Goal: Transaction & Acquisition: Purchase product/service

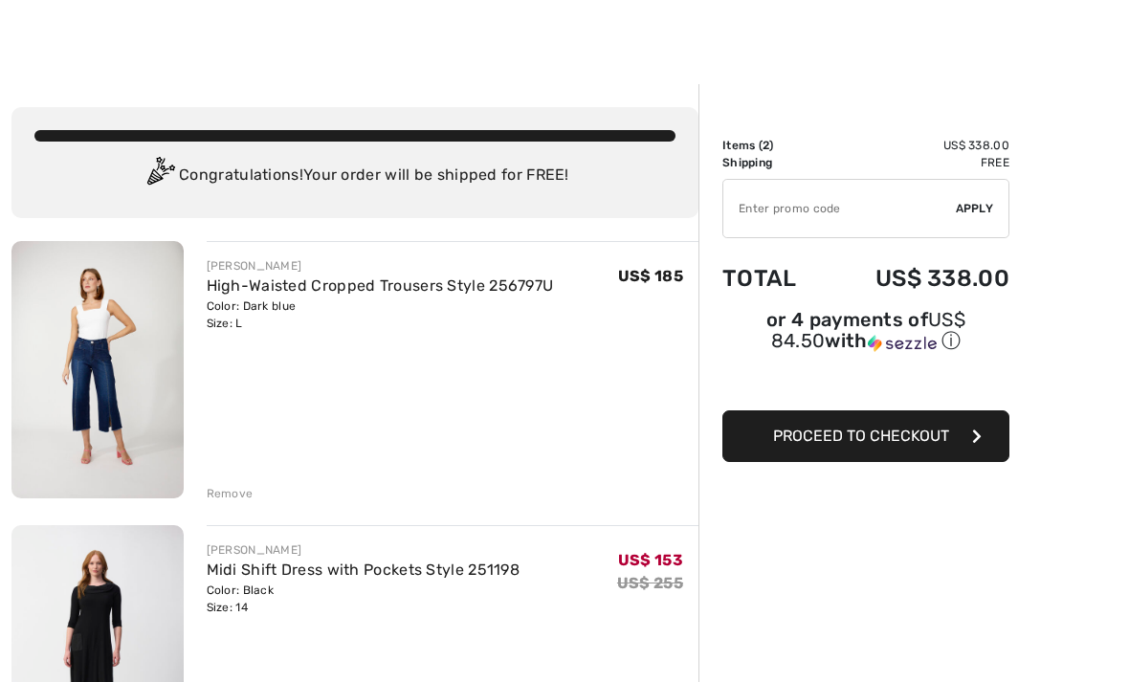
scroll to position [10, 0]
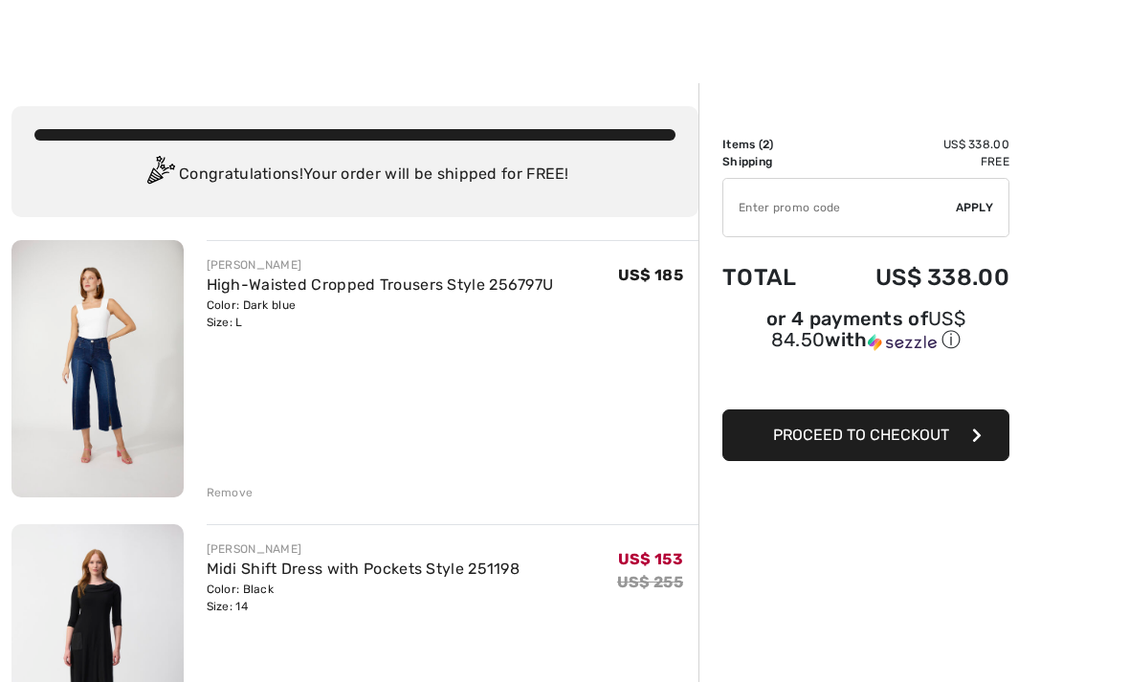
click at [241, 495] on div "Remove" at bounding box center [230, 493] width 47 height 17
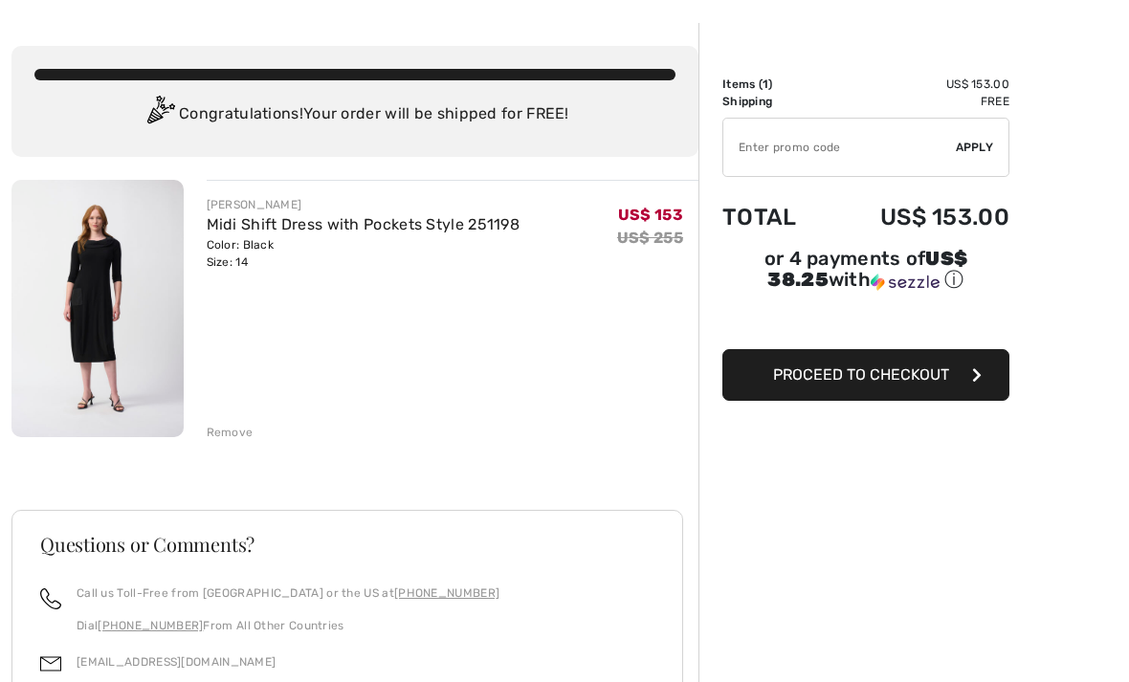
scroll to position [72, 0]
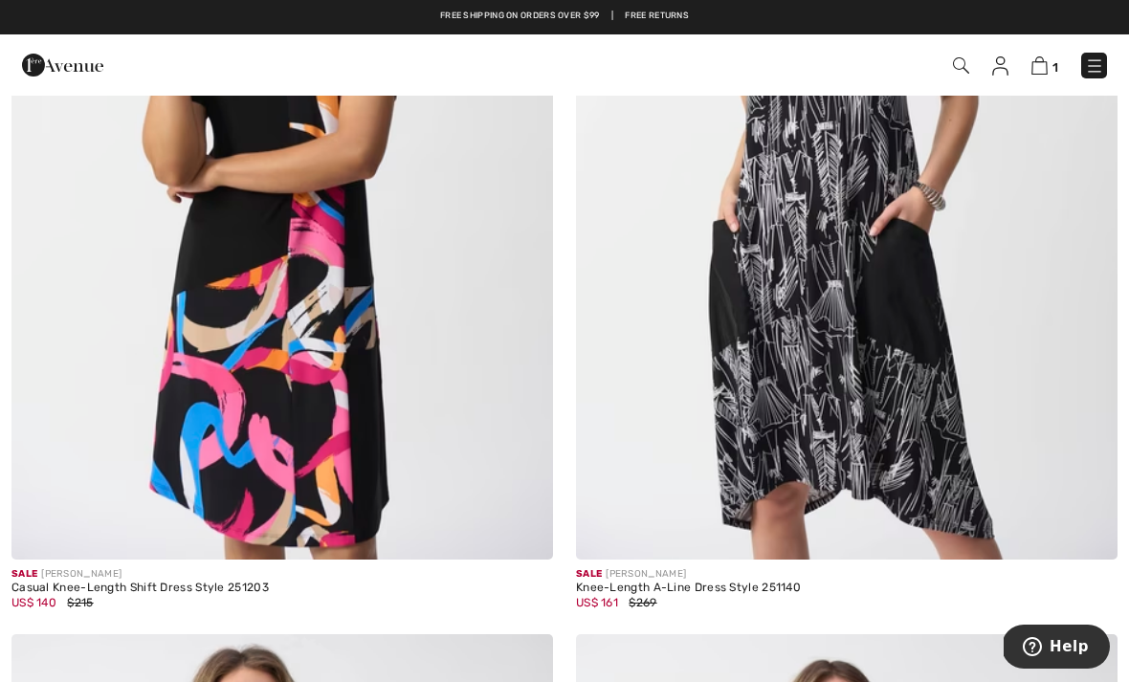
scroll to position [8148, 0]
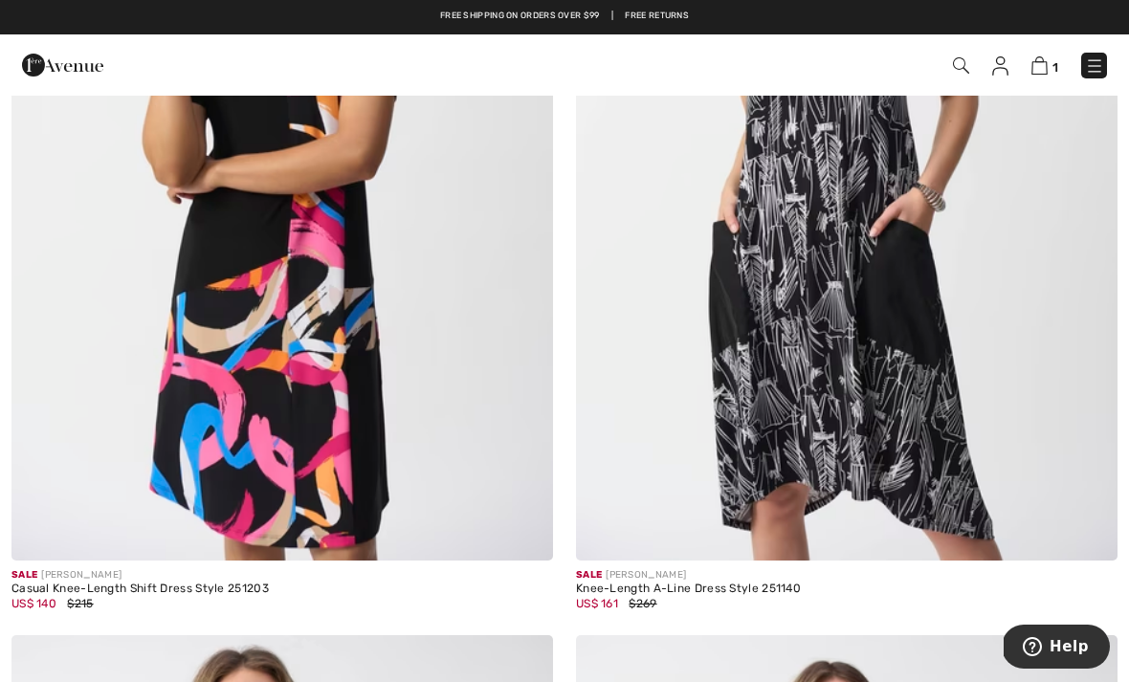
click at [745, 335] on img at bounding box center [847, 154] width 542 height 813
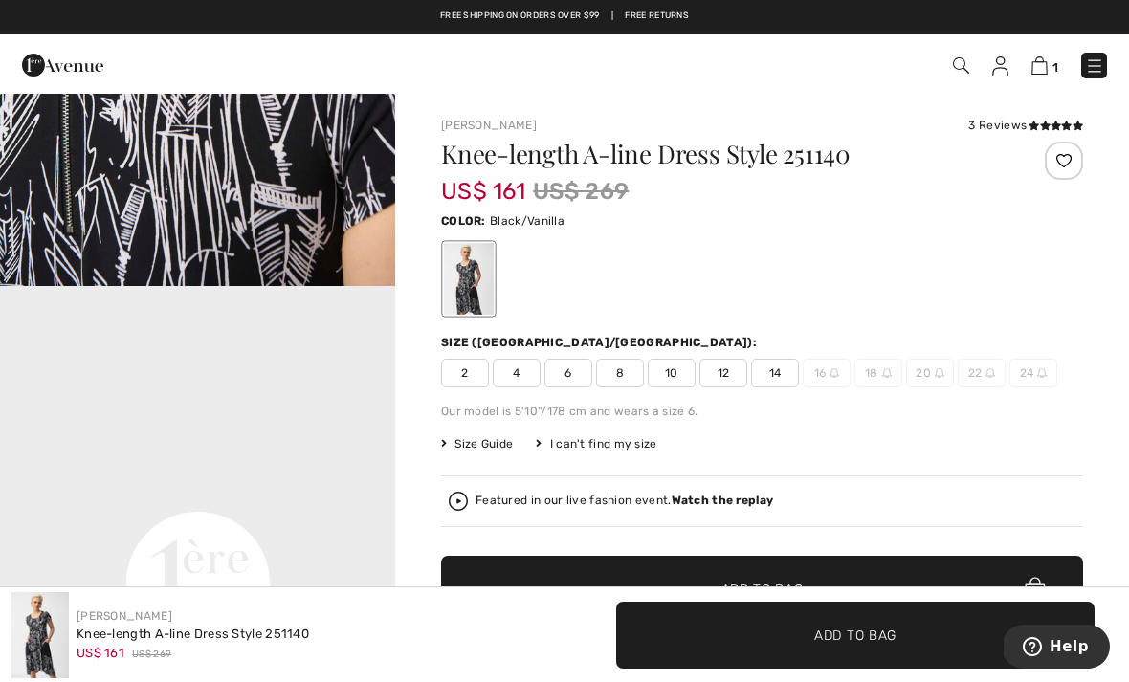
scroll to position [955, 0]
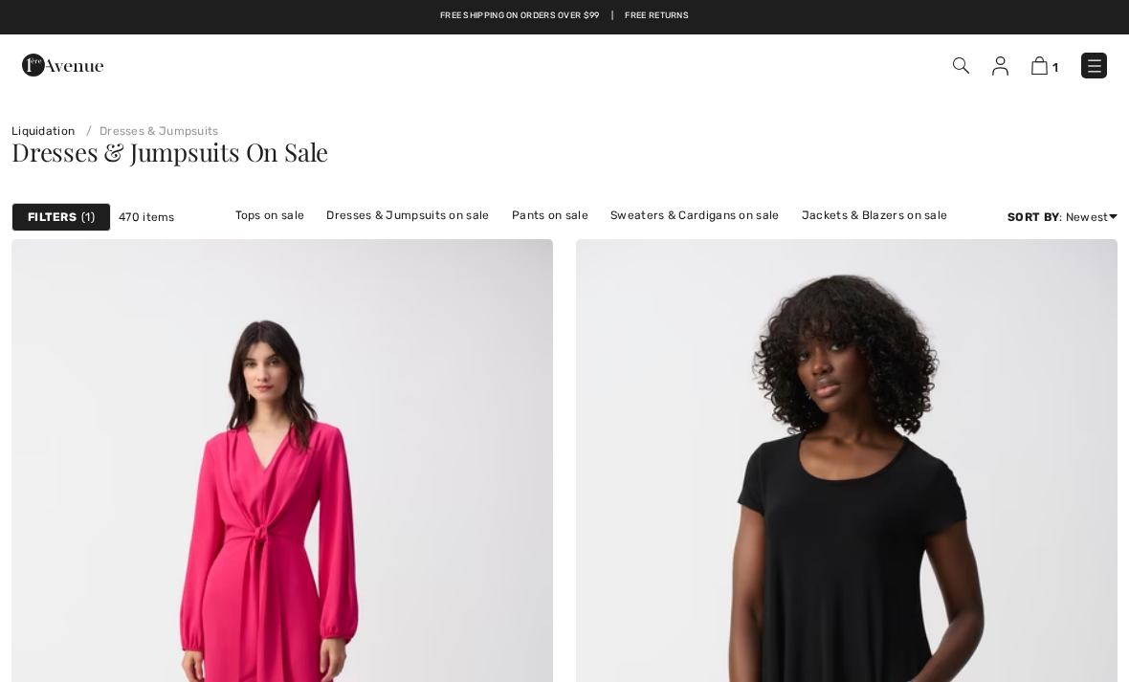
checkbox input "true"
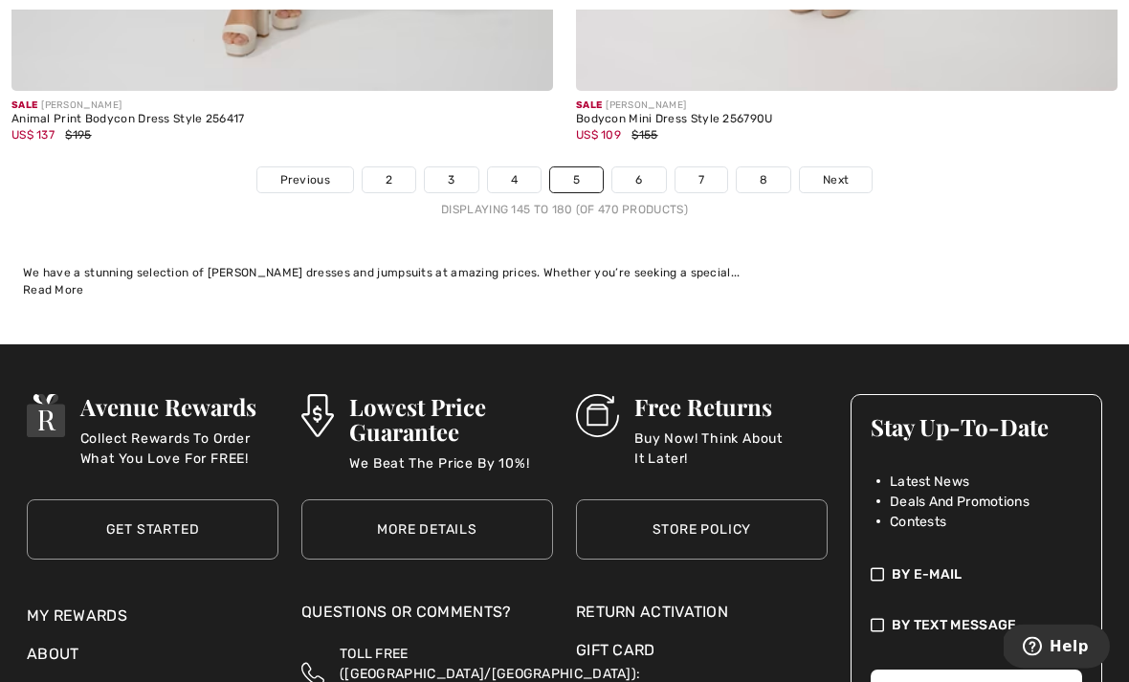
scroll to position [16857, 0]
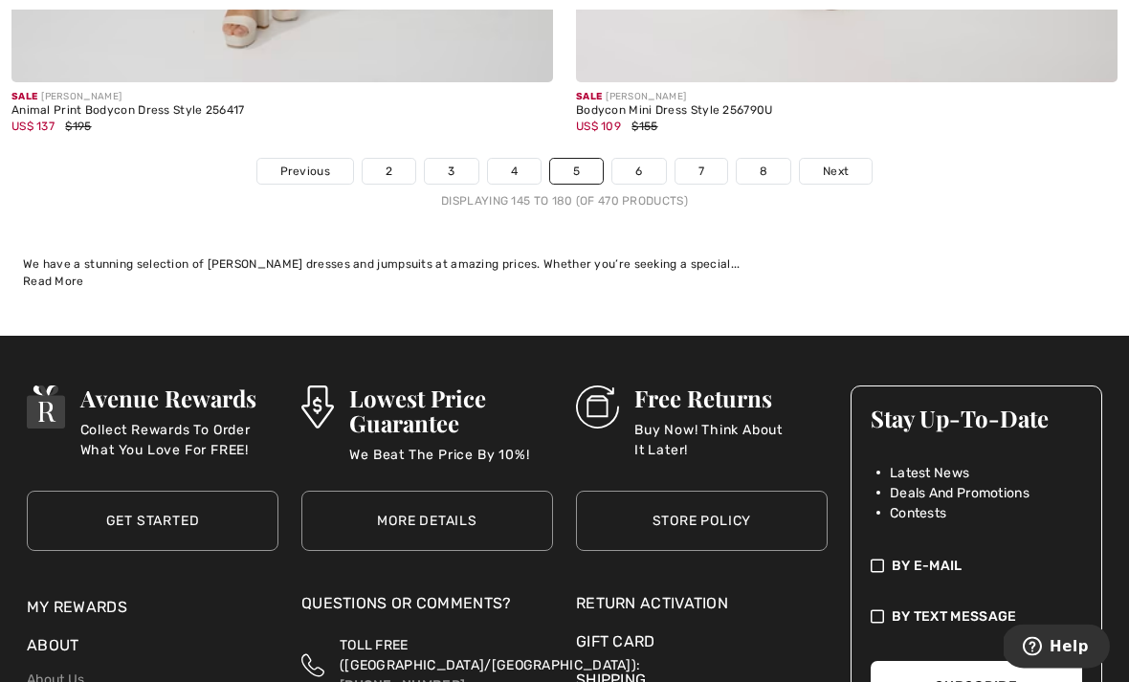
click at [647, 160] on link "6" at bounding box center [639, 172] width 53 height 25
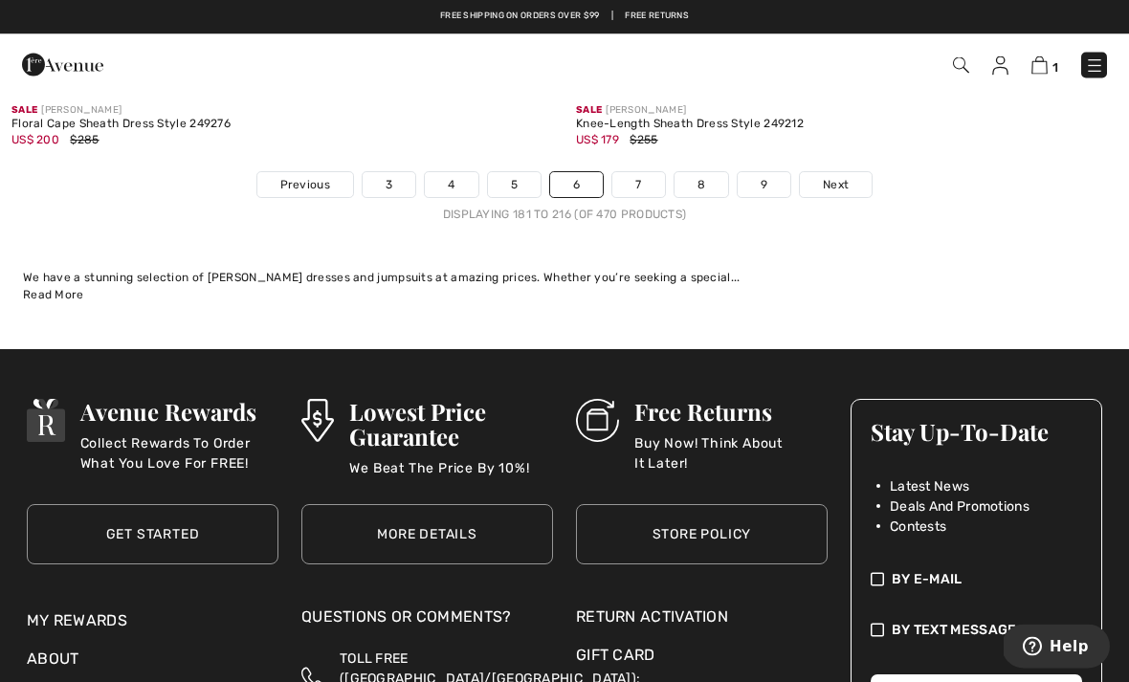
scroll to position [16652, 0]
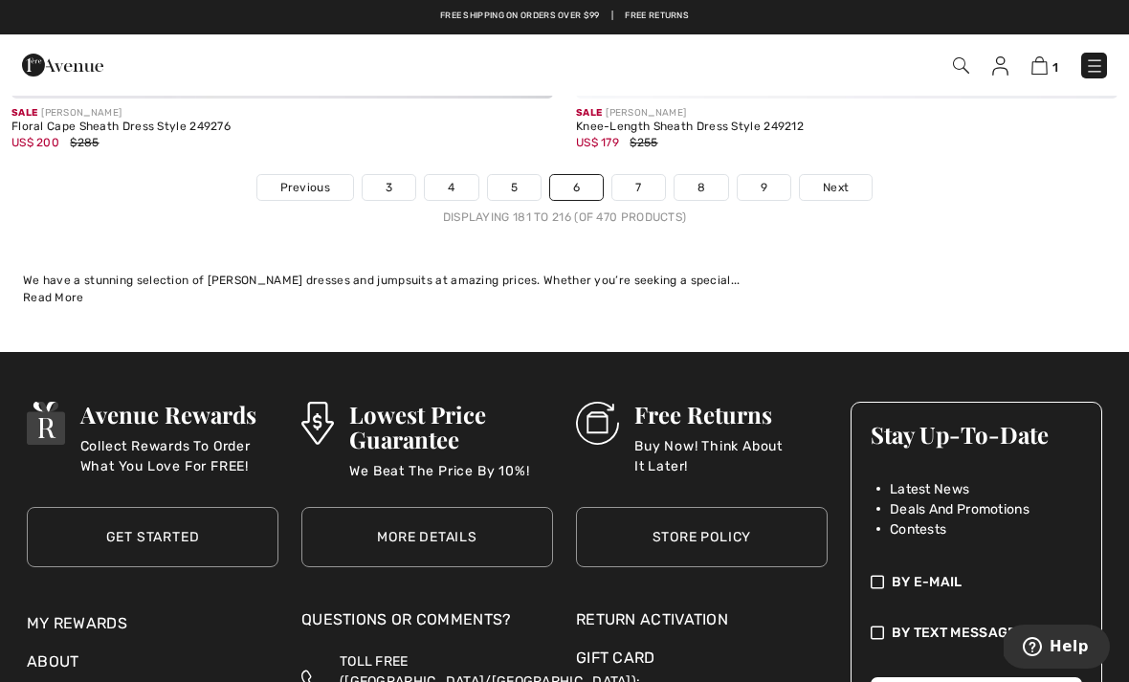
click at [629, 175] on link "7" at bounding box center [639, 187] width 52 height 25
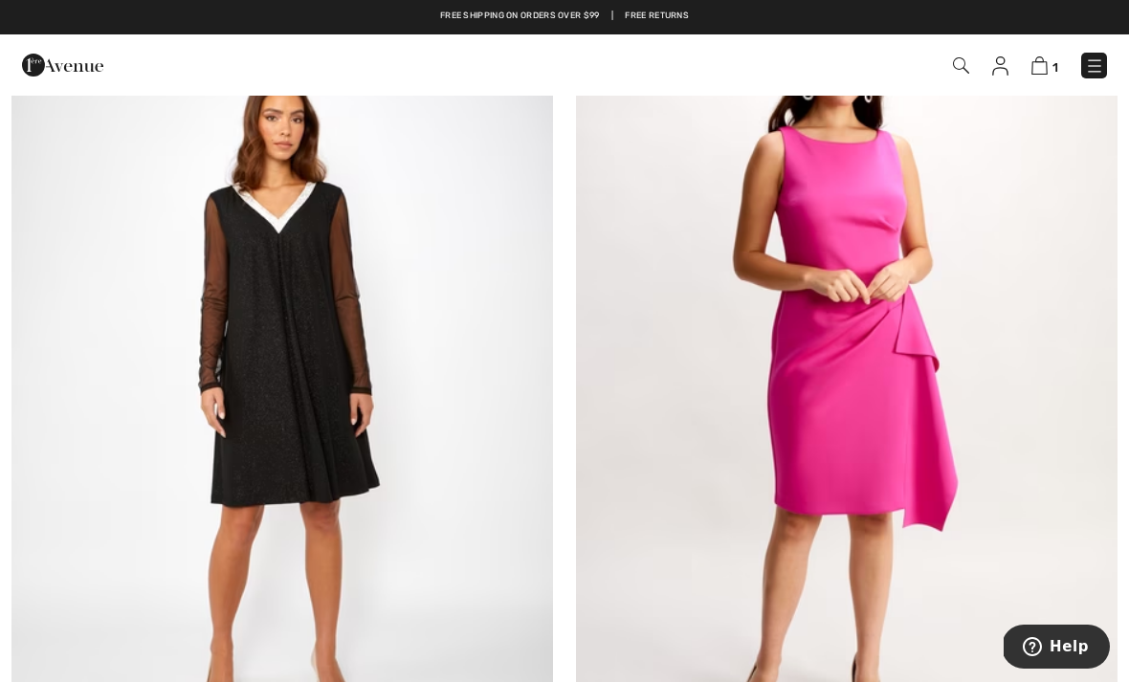
scroll to position [274, 0]
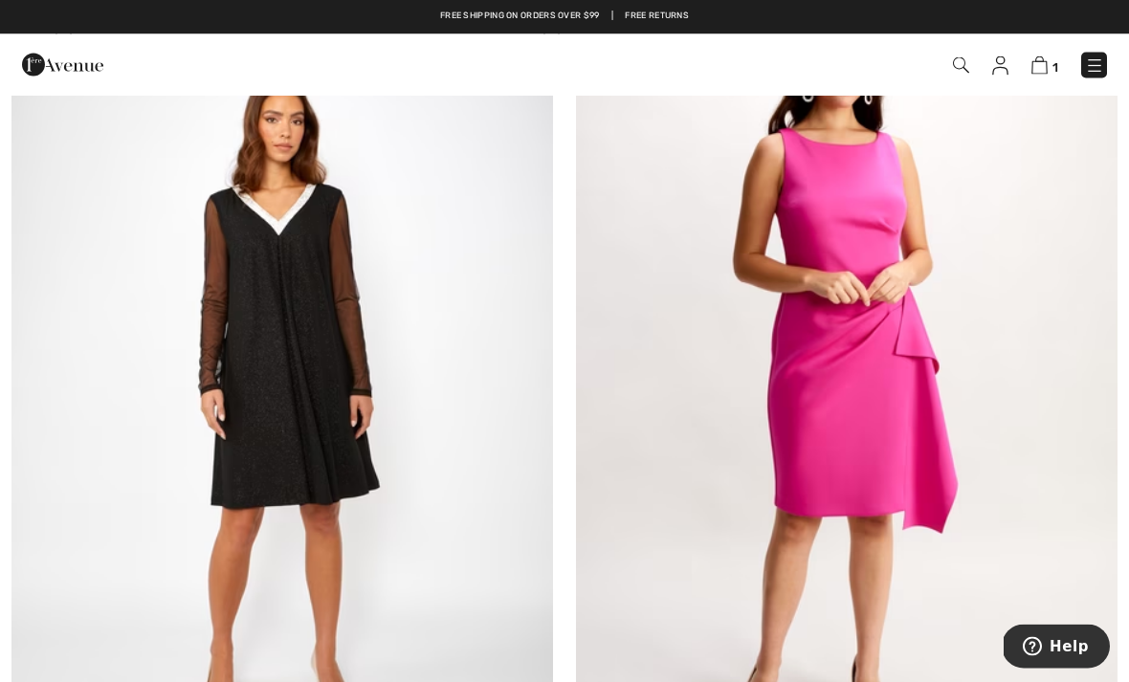
click at [259, 324] on img at bounding box center [282, 372] width 542 height 813
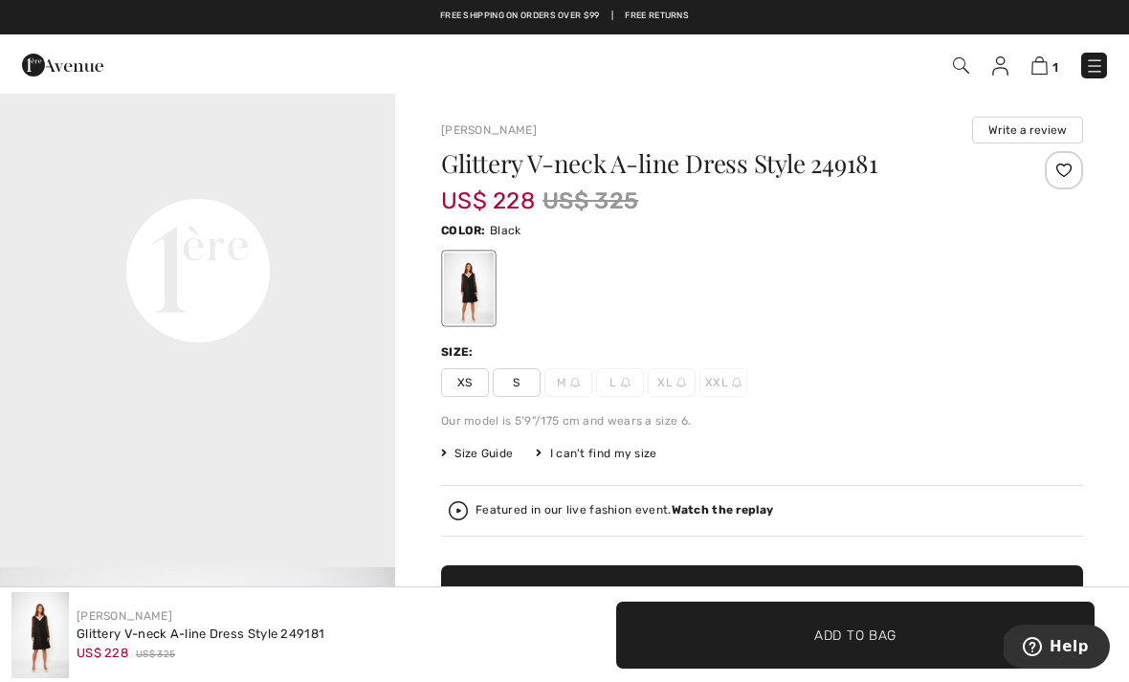
scroll to position [1309, 0]
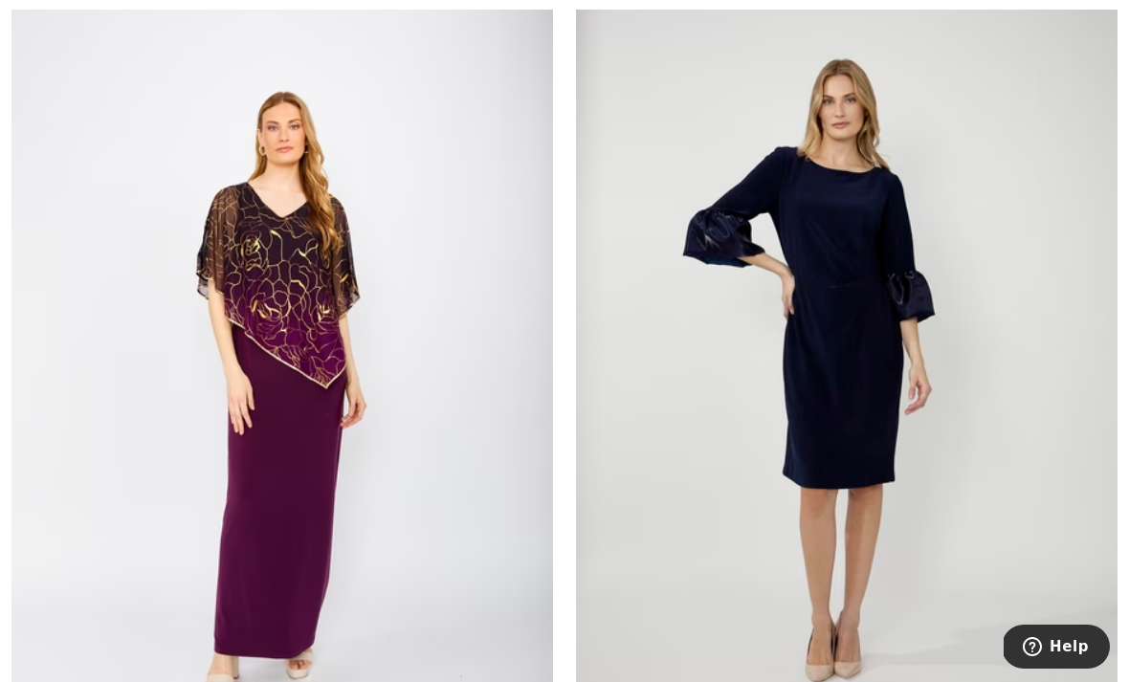
scroll to position [2070, 0]
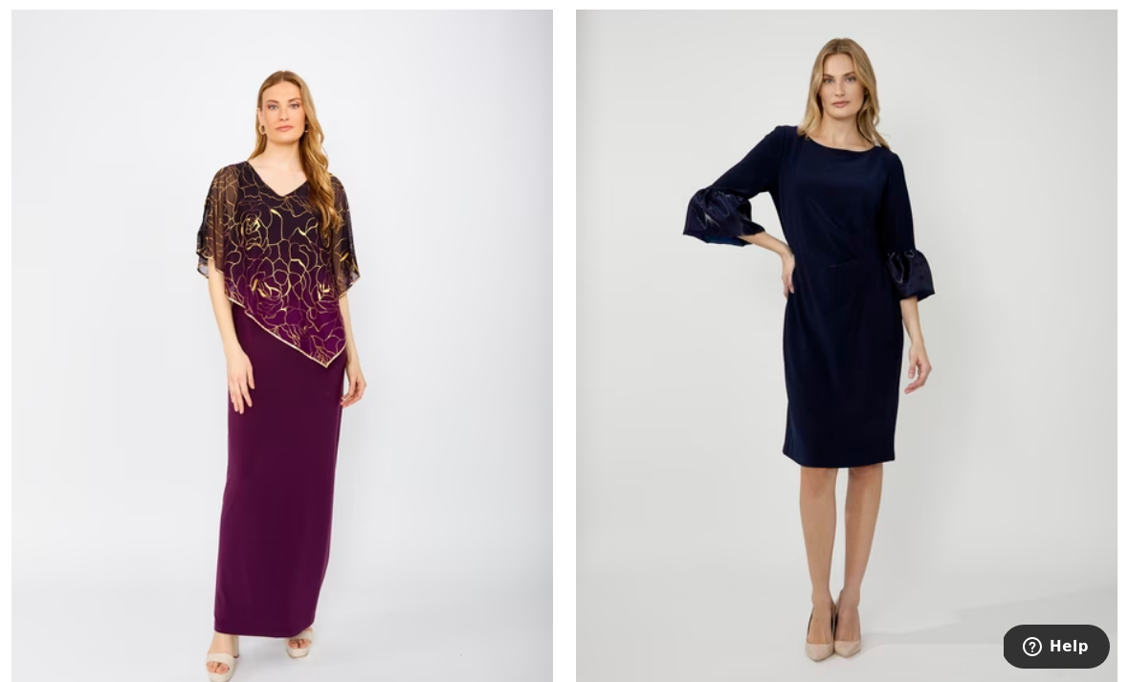
click at [832, 346] on img at bounding box center [847, 351] width 542 height 813
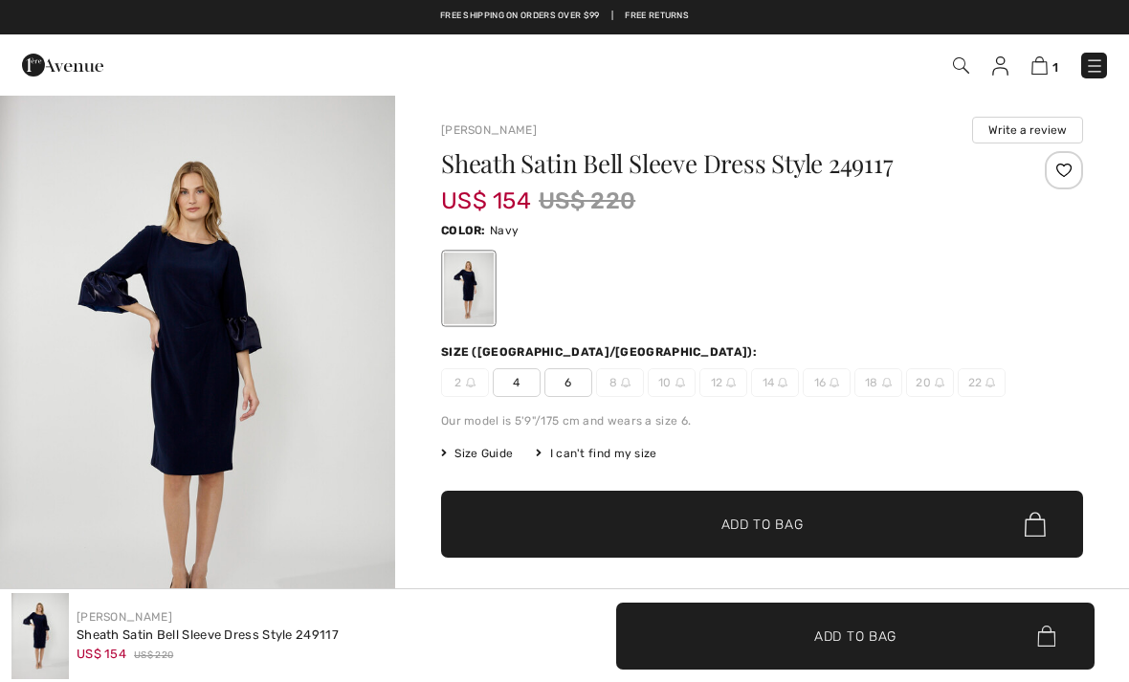
checkbox input "true"
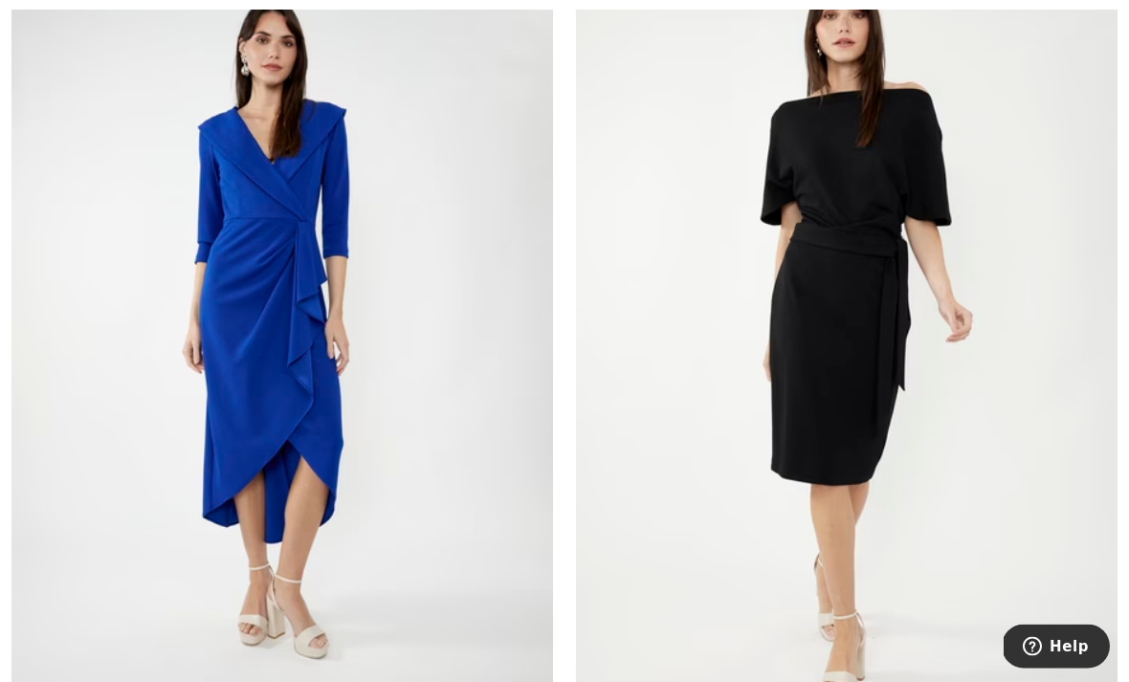
scroll to position [7839, 0]
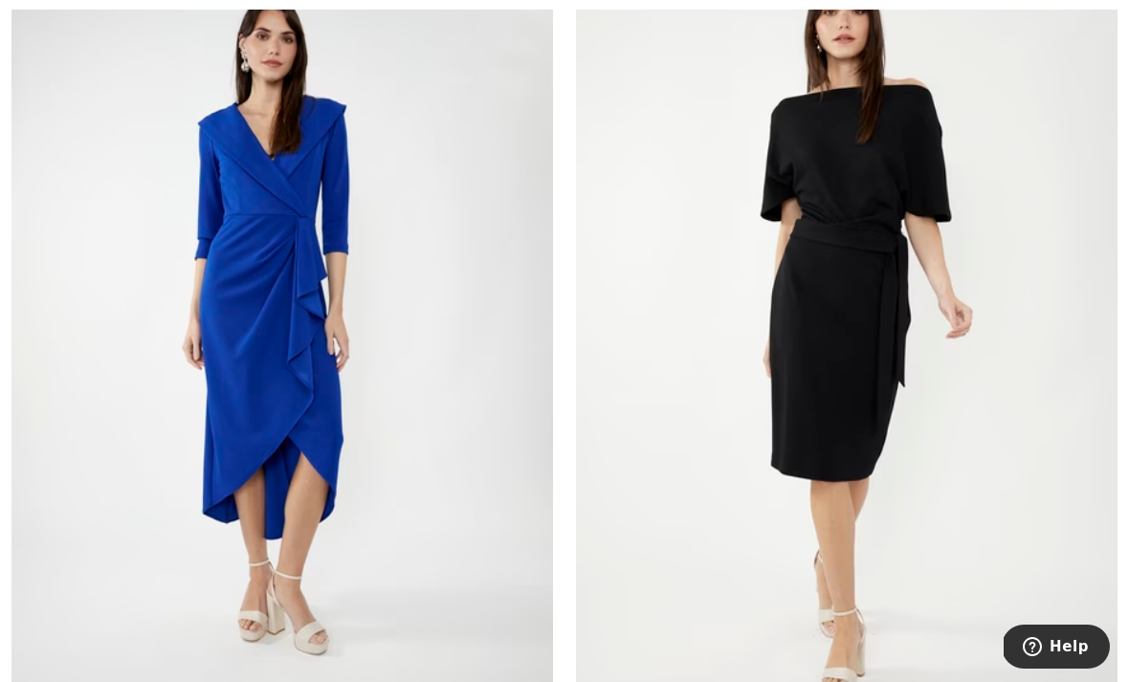
click at [832, 277] on img at bounding box center [847, 337] width 542 height 813
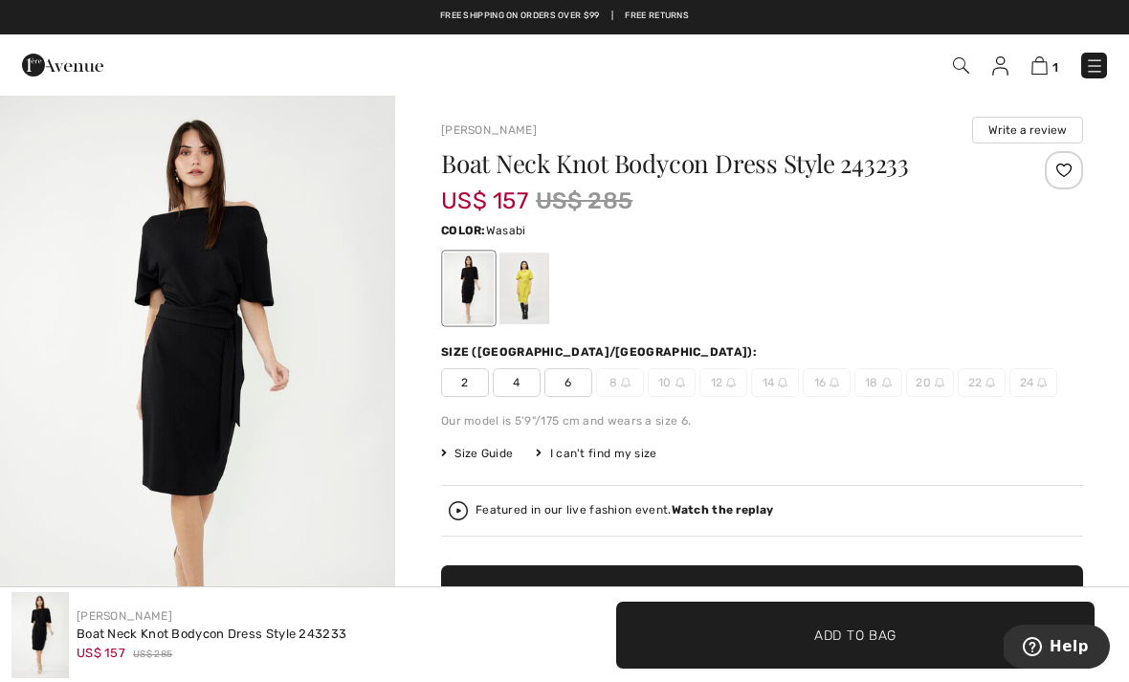
click at [524, 283] on div at bounding box center [525, 289] width 50 height 72
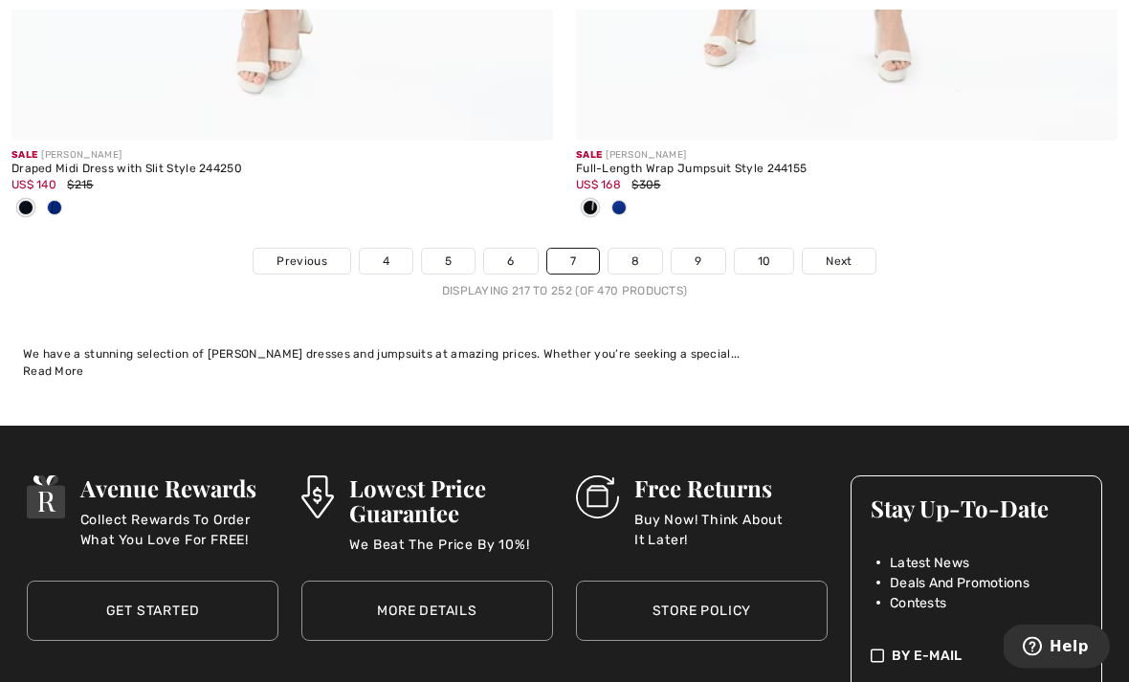
scroll to position [16800, 0]
click at [645, 251] on link "8" at bounding box center [636, 261] width 54 height 25
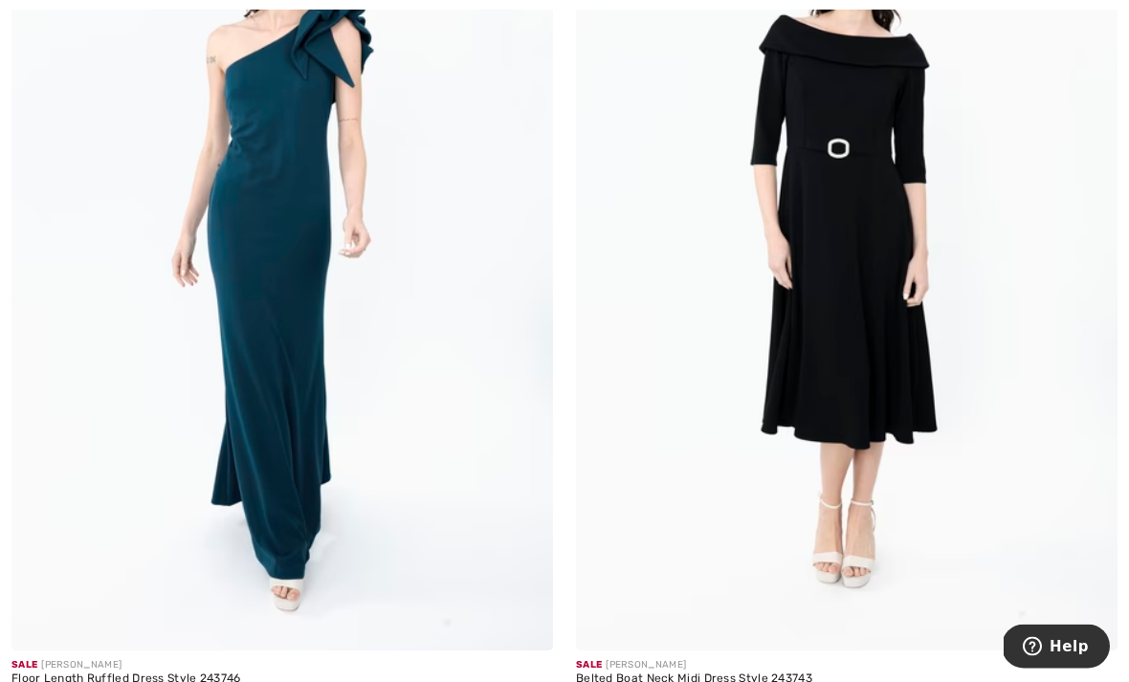
scroll to position [401, 0]
click at [788, 281] on img at bounding box center [847, 244] width 542 height 813
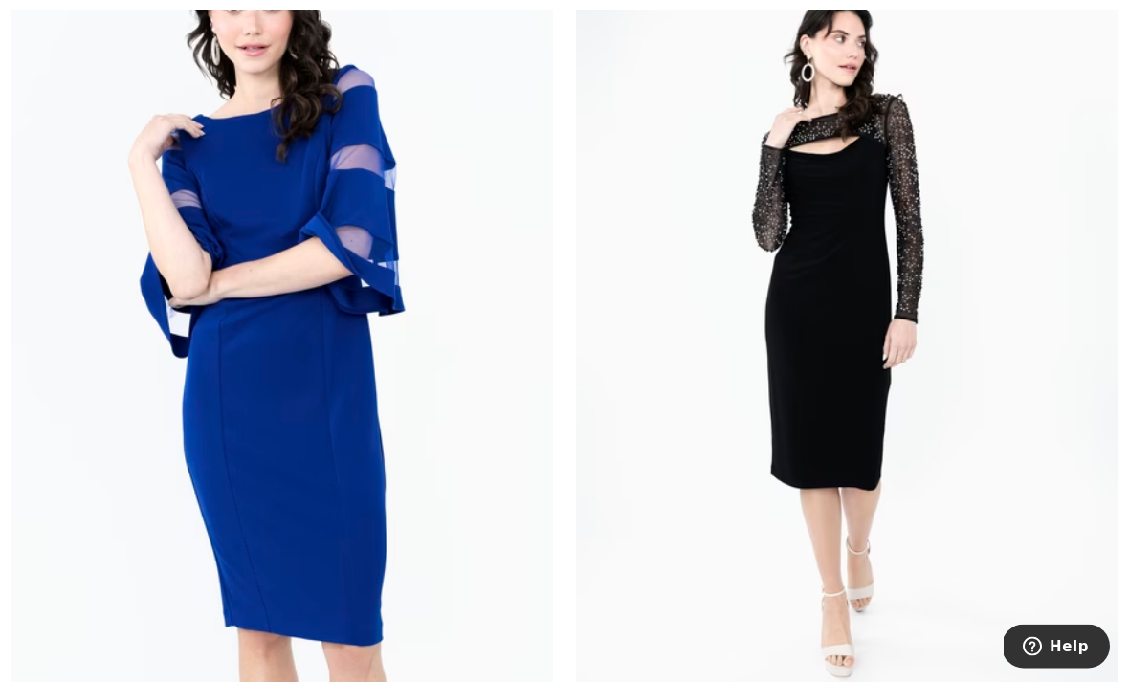
scroll to position [1238, 0]
click at [292, 284] on img at bounding box center [282, 328] width 542 height 813
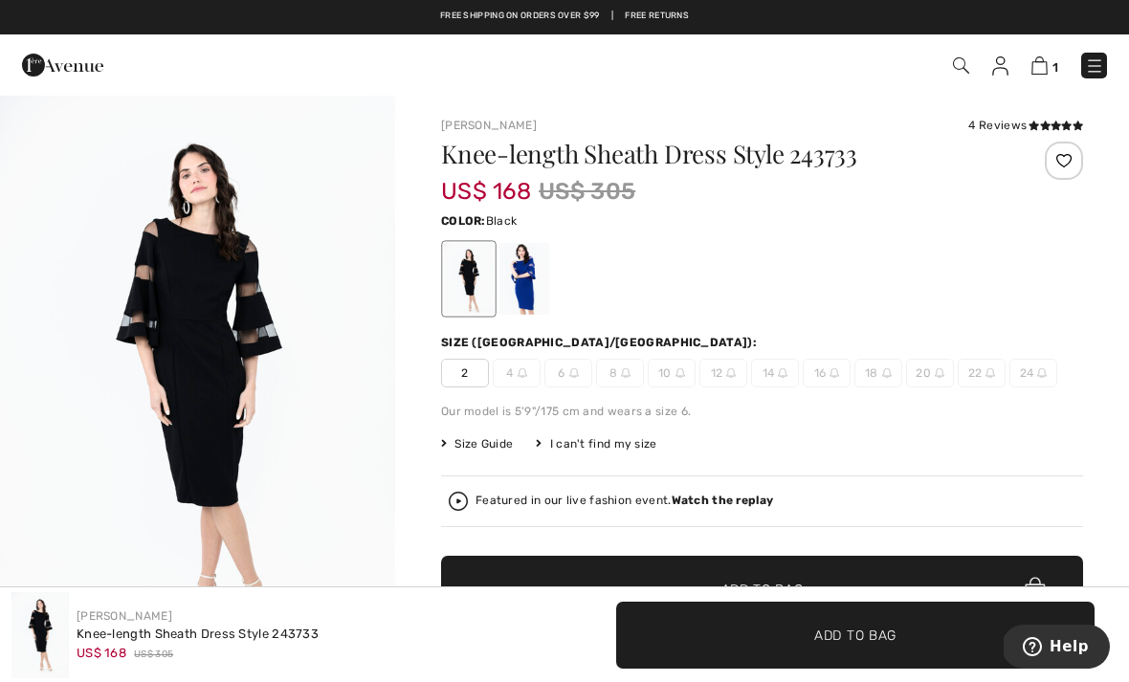
click at [526, 277] on div at bounding box center [525, 279] width 50 height 72
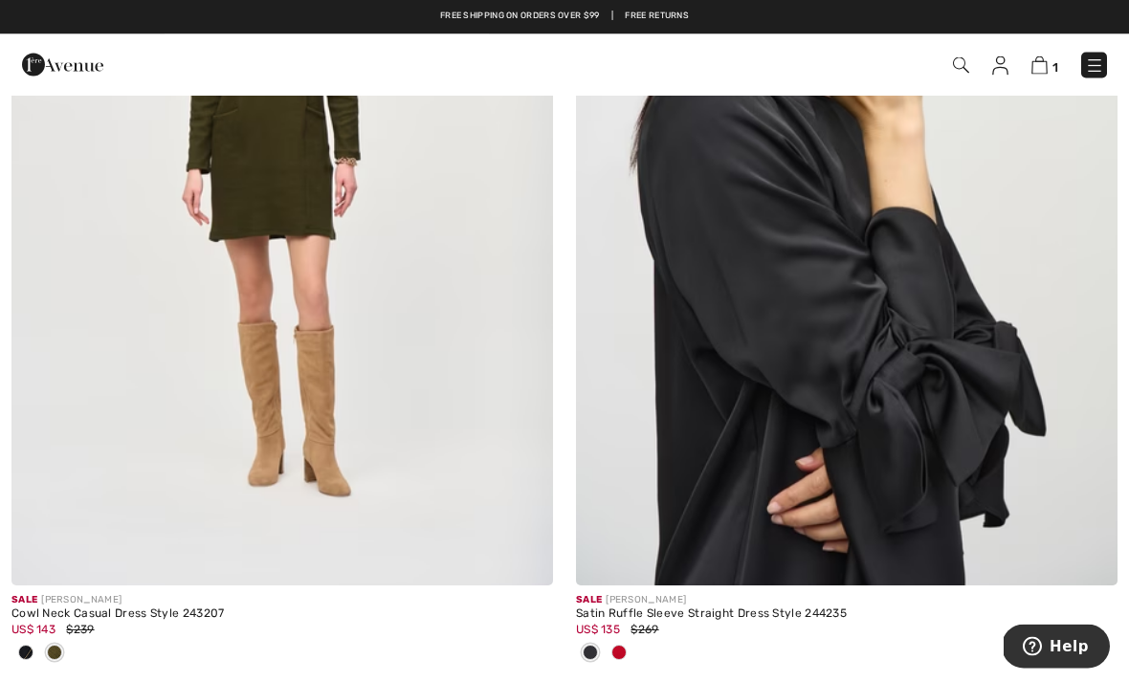
scroll to position [4145, 0]
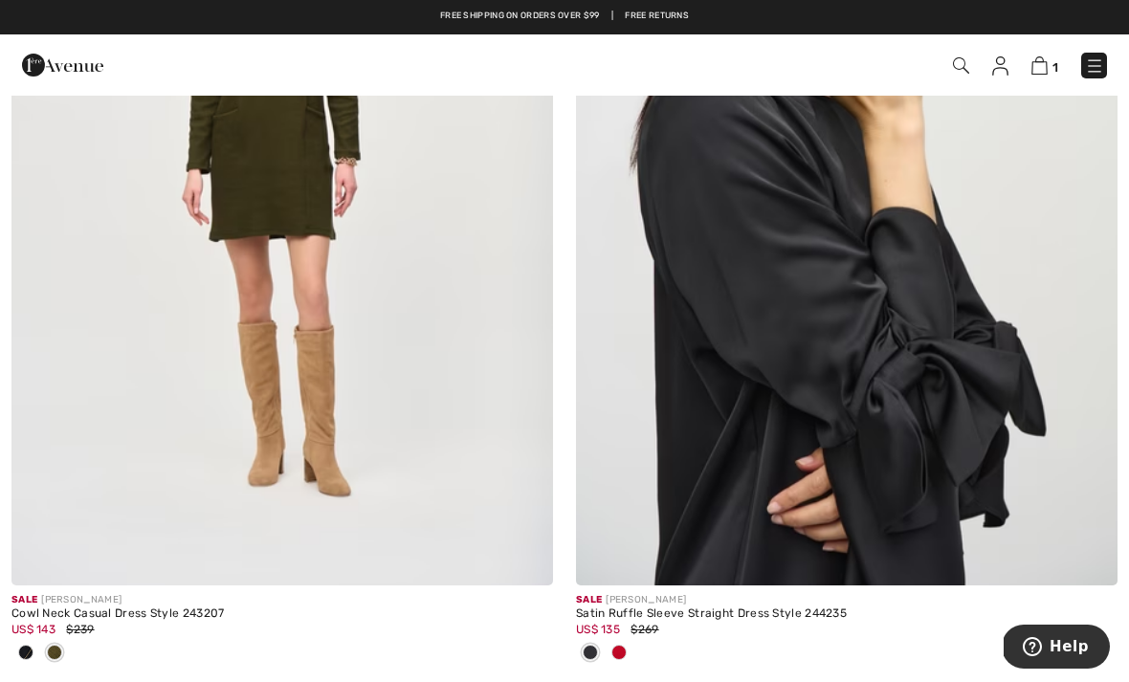
click at [801, 297] on img at bounding box center [847, 179] width 542 height 813
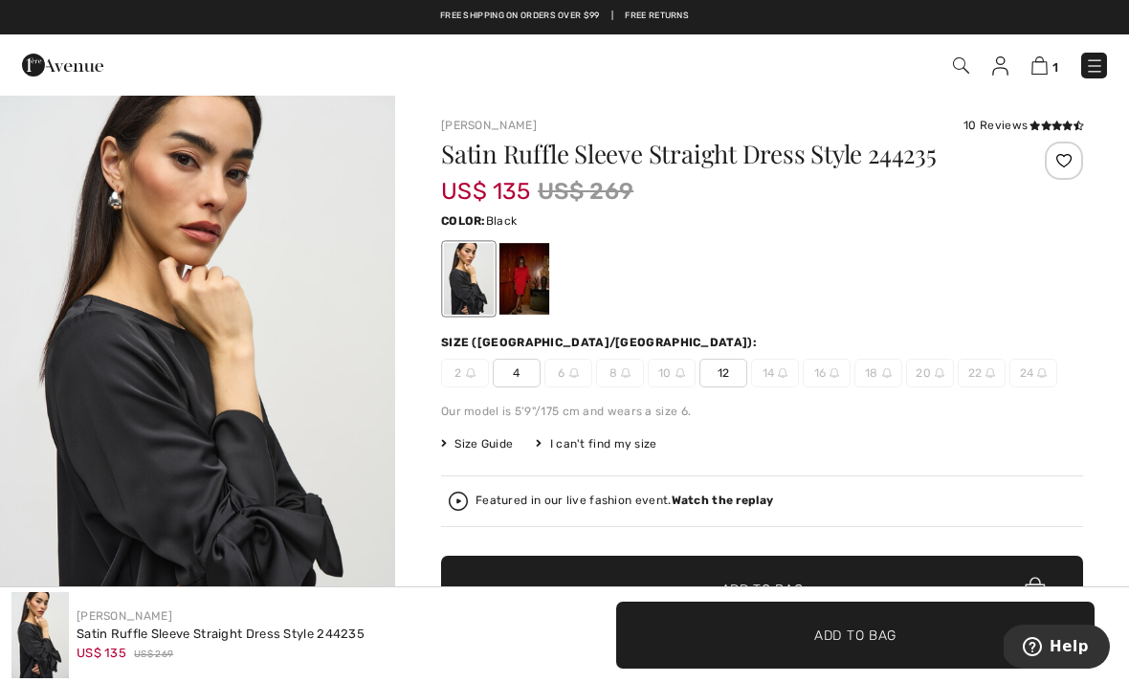
click at [539, 274] on div at bounding box center [525, 279] width 50 height 72
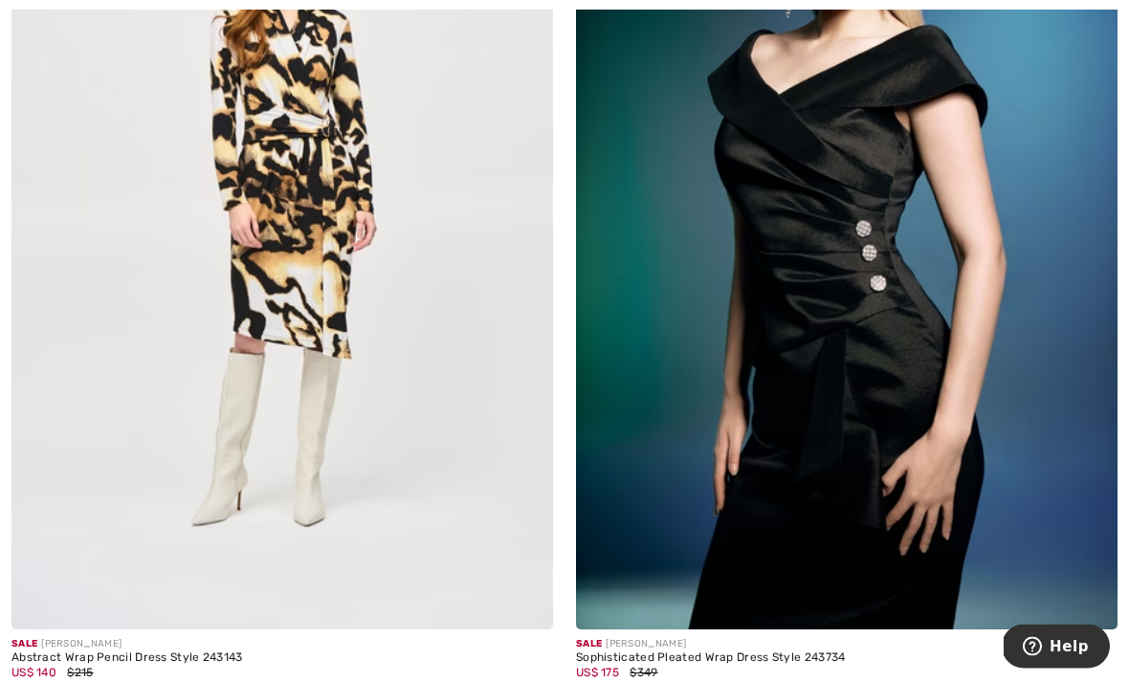
scroll to position [8145, 0]
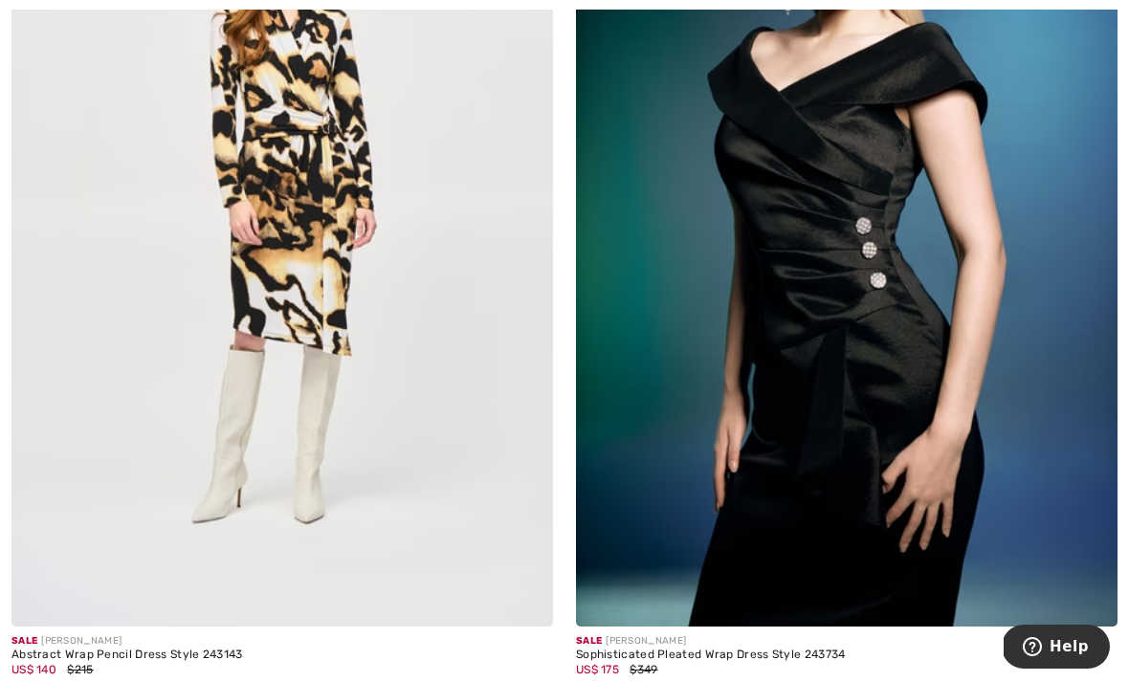
click at [787, 287] on img at bounding box center [847, 220] width 542 height 813
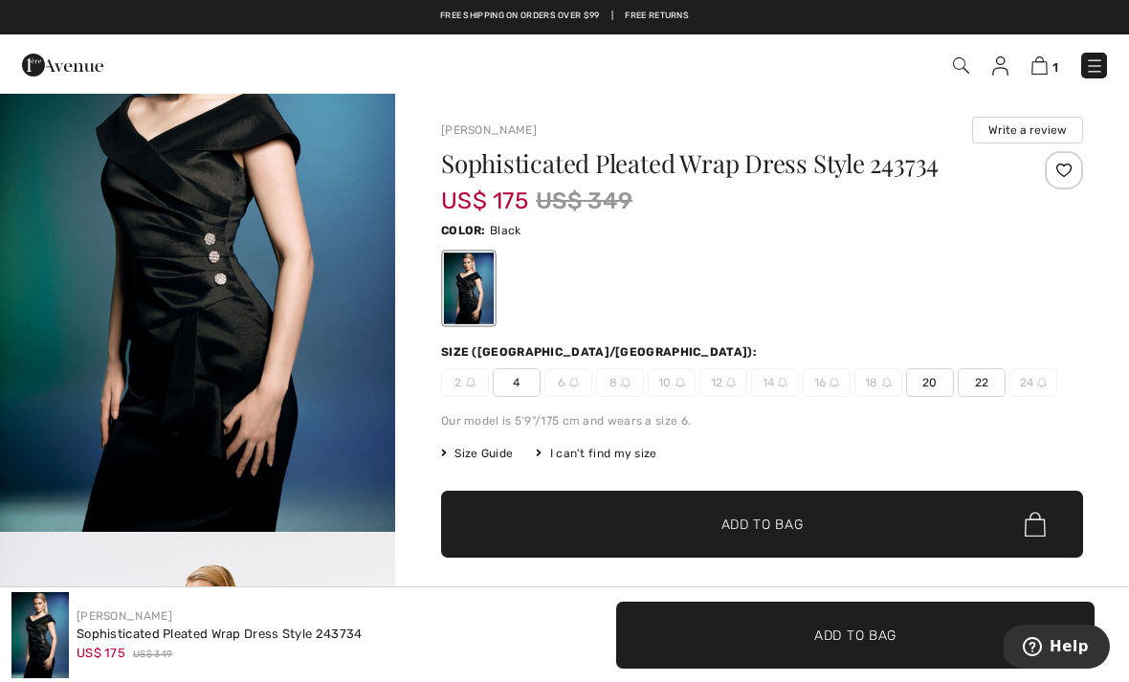
scroll to position [163, 0]
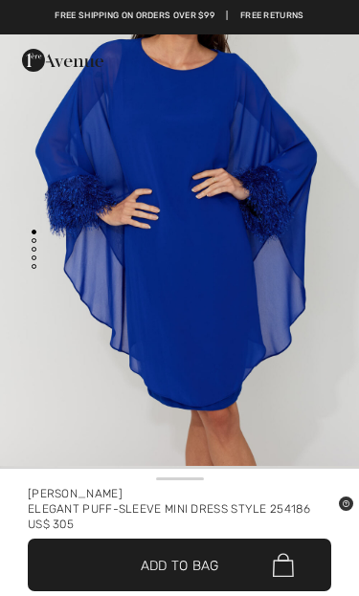
scroll to position [108, 0]
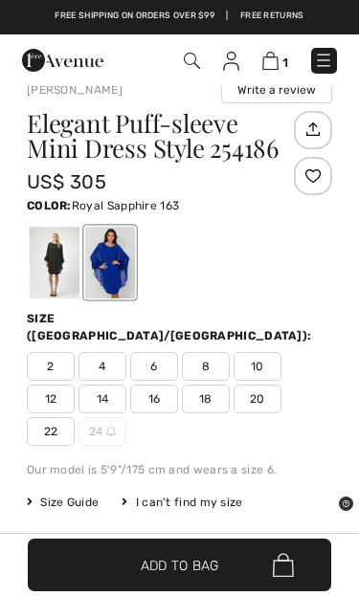
scroll to position [459, 0]
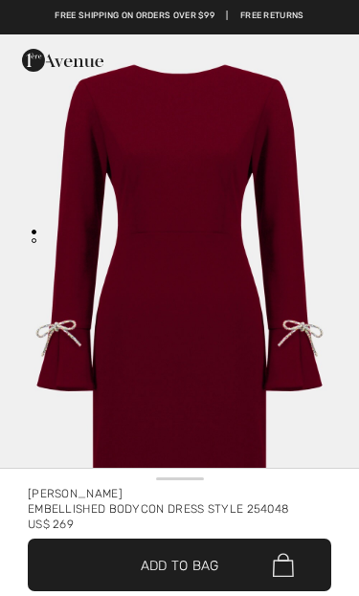
checkbox input "true"
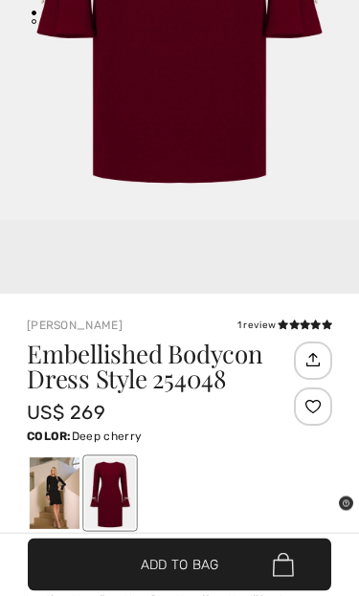
scroll to position [219, 0]
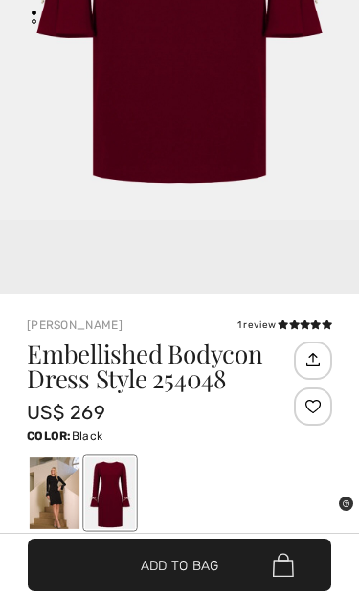
click at [54, 485] on div at bounding box center [55, 494] width 50 height 72
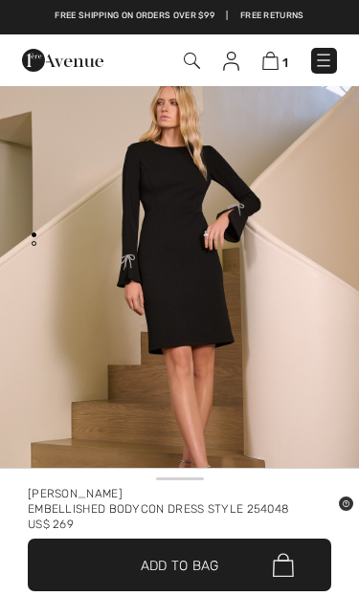
scroll to position [0, 0]
